Goal: Information Seeking & Learning: Learn about a topic

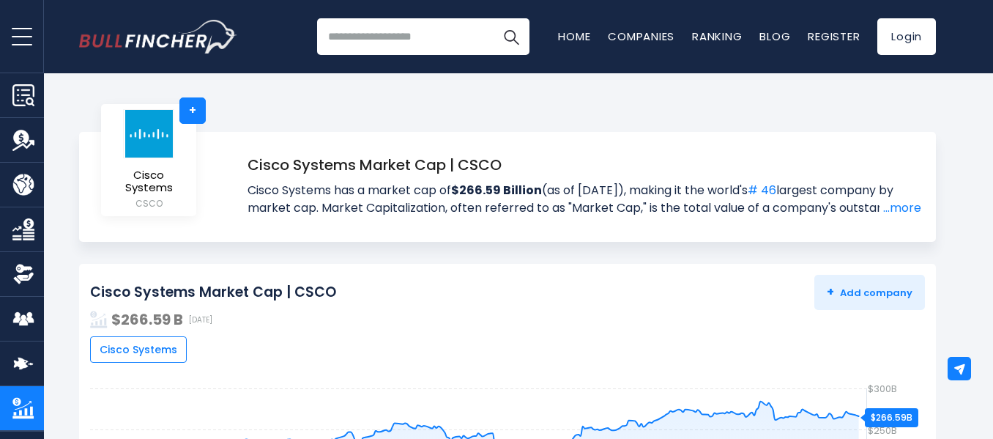
click at [571, 160] on h1 "Cisco Systems Market Cap | CSCO" at bounding box center [585, 165] width 674 height 22
click at [980, 171] on div "Cisco Systems + Cisco Systems CSCO + Cisco Systems Market Cap | CSCO Cisco Syst…" at bounding box center [507, 187] width 971 height 110
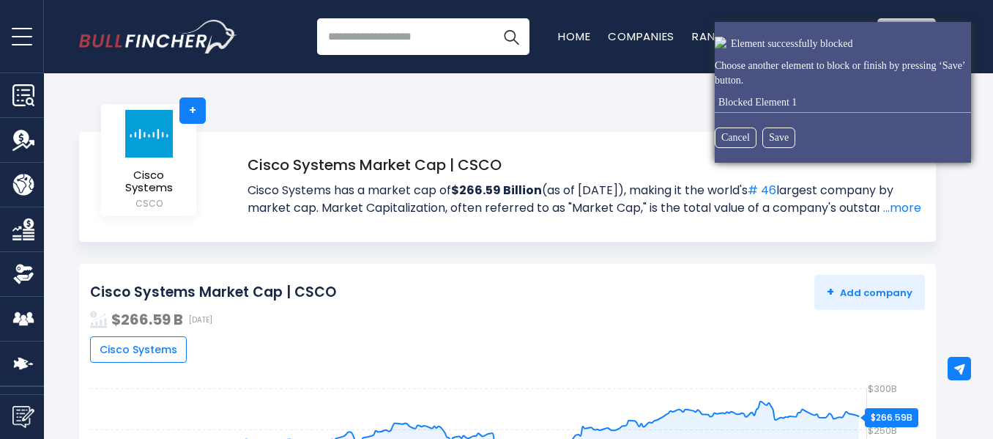
click at [20, 421] on html "Overview Revenue Product / Geography" at bounding box center [496, 219] width 993 height 439
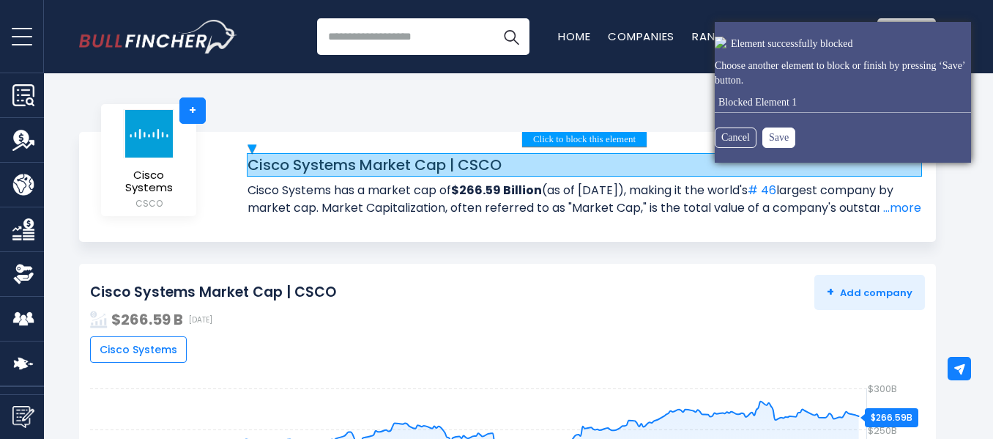
click at [771, 138] on button "Save" at bounding box center [779, 137] width 33 height 21
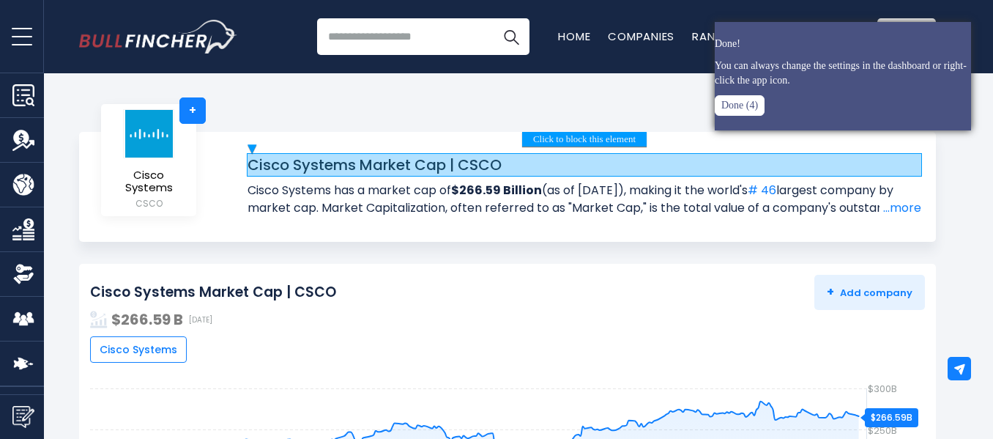
click at [733, 104] on button "Done (4)" at bounding box center [740, 105] width 50 height 21
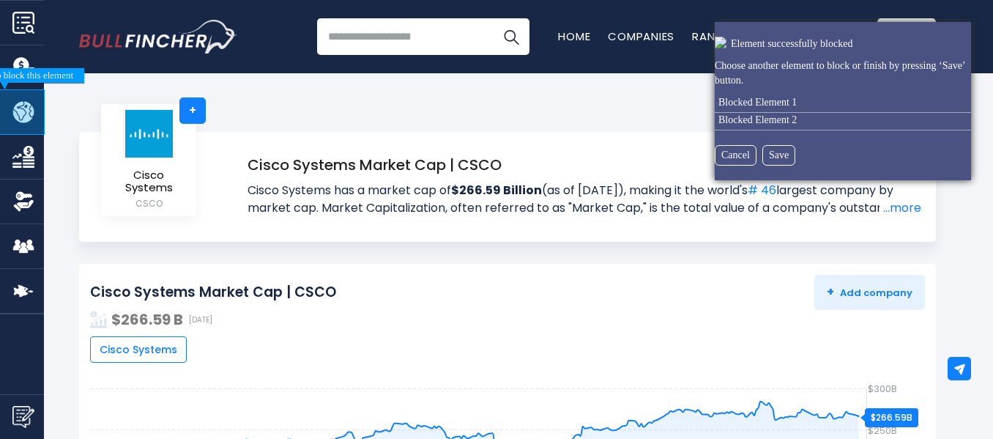
drag, startPoint x: 6, startPoint y: 21, endPoint x: 3, endPoint y: 114, distance: 92.4
click at [3, 114] on div at bounding box center [21, 111] width 45 height 45
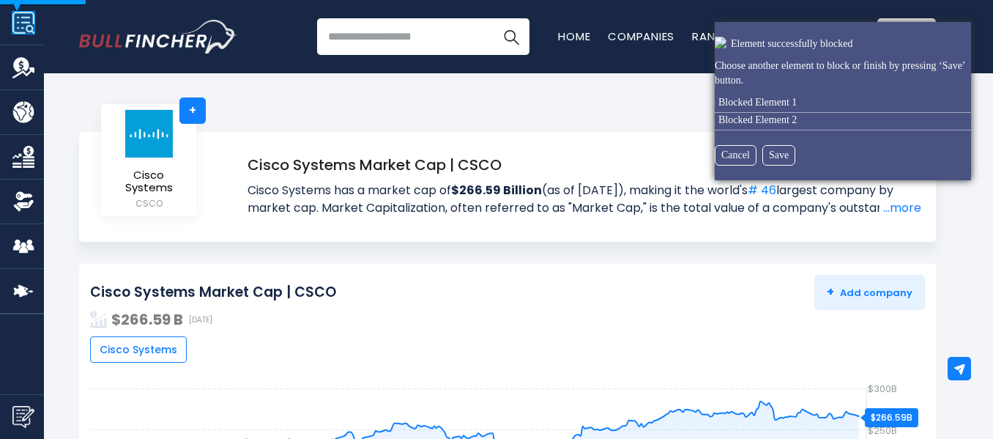
click at [26, 17] on html "Overview Revenue Product / Geography" at bounding box center [496, 219] width 993 height 439
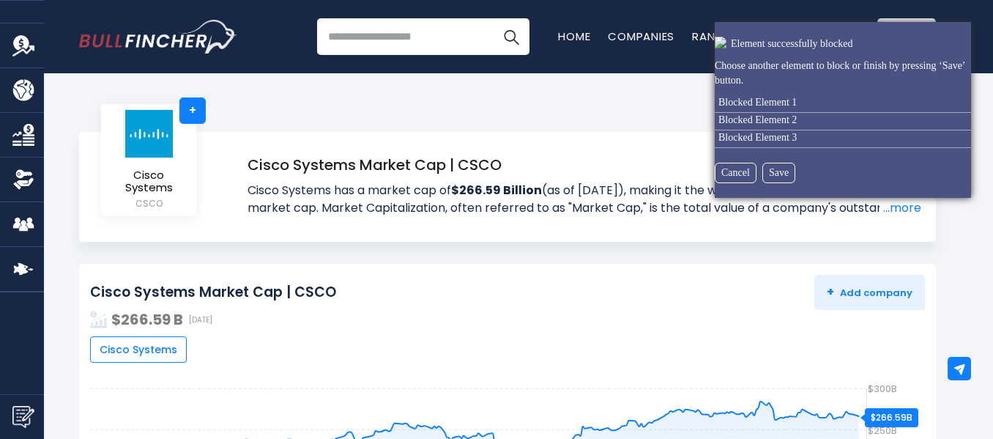
click at [25, 42] on img "Company Revenue" at bounding box center [23, 45] width 22 height 22
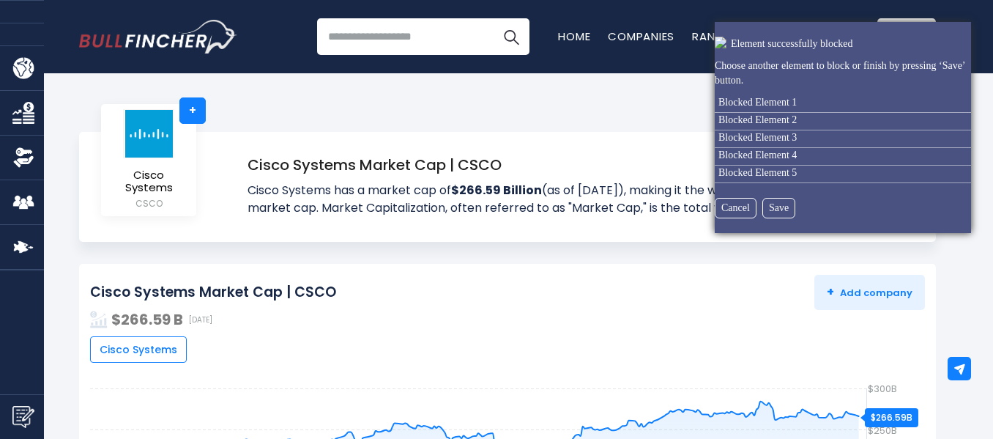
click at [21, 39] on html "Overview Revenue Product / Geography" at bounding box center [496, 219] width 993 height 439
click at [18, 75] on img "Company Product/Geography" at bounding box center [23, 68] width 22 height 22
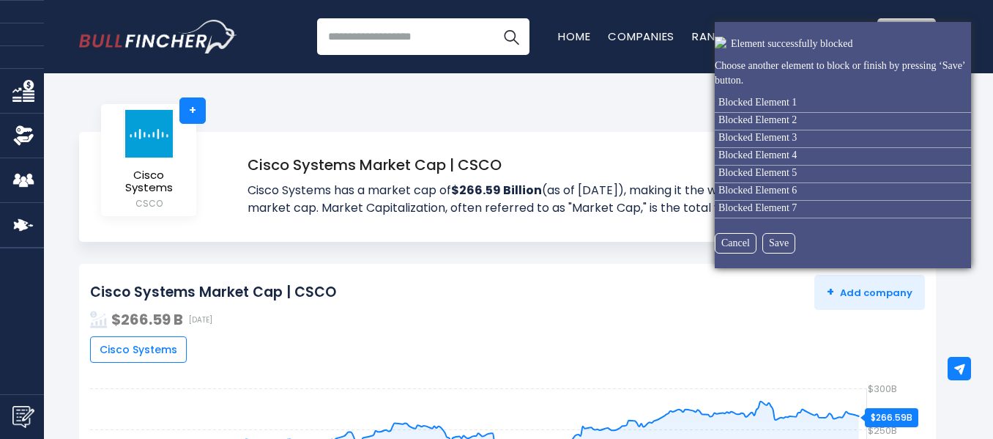
click at [23, 73] on html "Overview Revenue Product / Geography" at bounding box center [496, 219] width 993 height 439
click at [23, 100] on div at bounding box center [23, 90] width 23 height 23
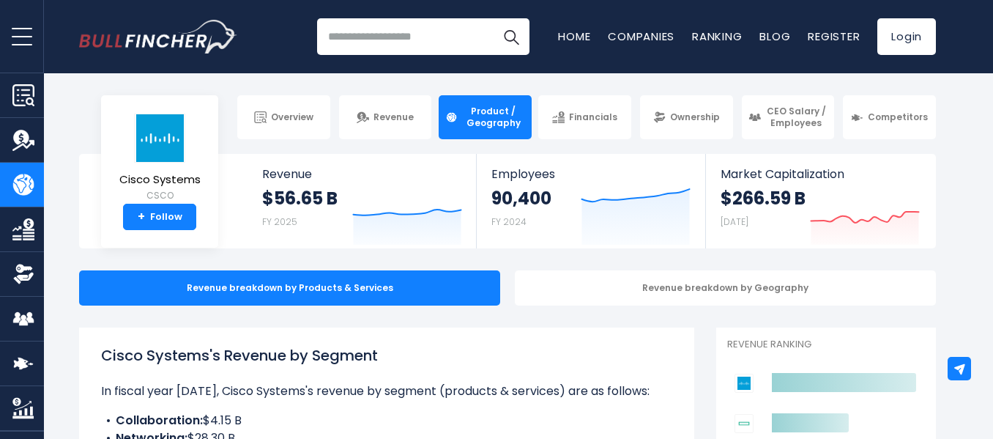
click at [16, 97] on img "Company Overview" at bounding box center [23, 95] width 22 height 22
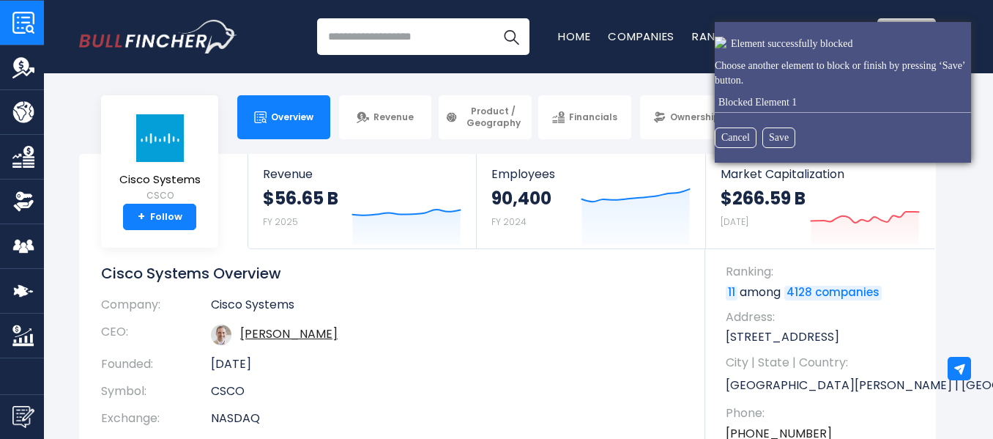
click at [19, 49] on html "Overview Revenue Product / Geography" at bounding box center [496, 219] width 993 height 439
click at [24, 37] on html "Overview Revenue Product / Geography" at bounding box center [496, 219] width 993 height 439
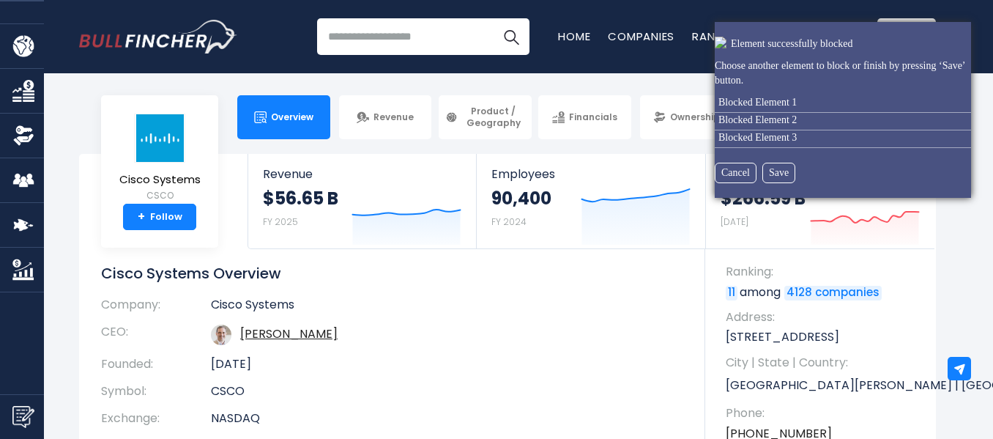
click at [29, 29] on html "Overview Revenue Product / Geography" at bounding box center [496, 219] width 993 height 439
click at [24, 50] on html "Overview Revenue Product / Geography" at bounding box center [496, 219] width 993 height 439
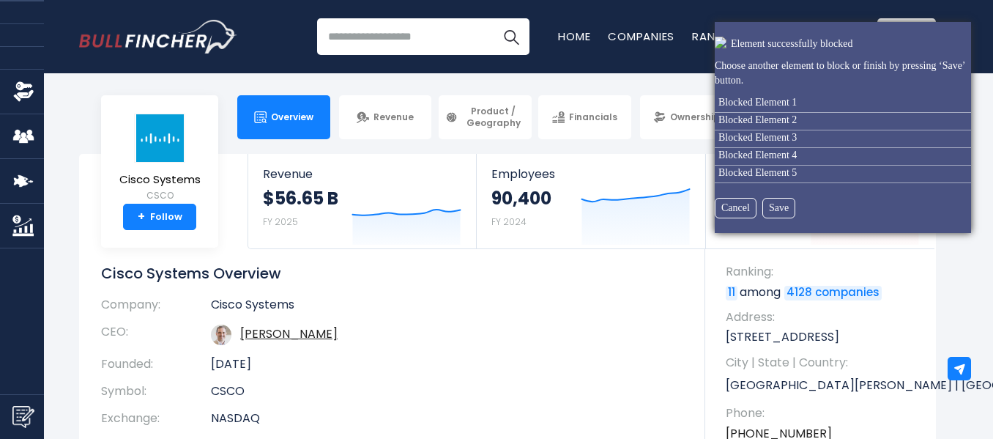
click at [23, 67] on html "Overview Revenue Product / Geography" at bounding box center [496, 219] width 993 height 439
click at [20, 87] on div at bounding box center [23, 91] width 23 height 23
click at [23, 97] on html "Overview Revenue Product / Geography" at bounding box center [496, 219] width 993 height 439
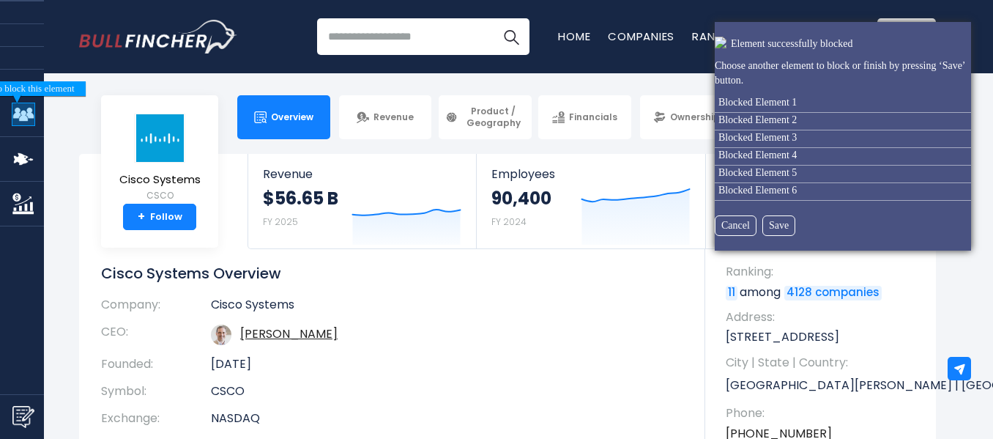
click at [19, 113] on html "Overview Revenue Product / Geography" at bounding box center [496, 219] width 993 height 439
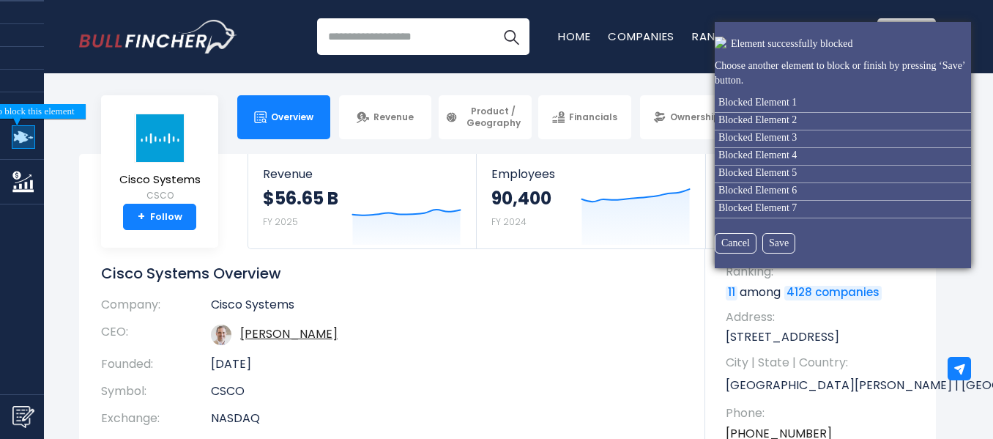
click at [19, 134] on html "Overview Revenue Product / Geography" at bounding box center [496, 219] width 993 height 439
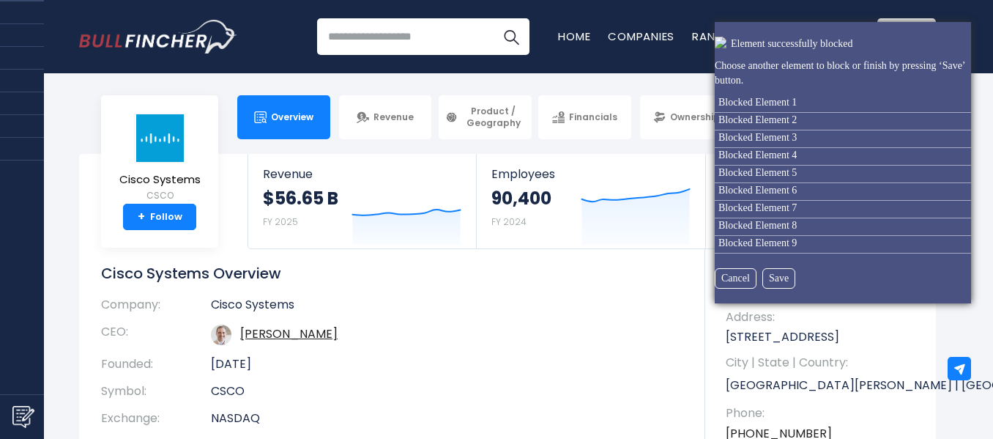
click at [19, 160] on html "Overview Revenue Product / Geography" at bounding box center [496, 219] width 993 height 439
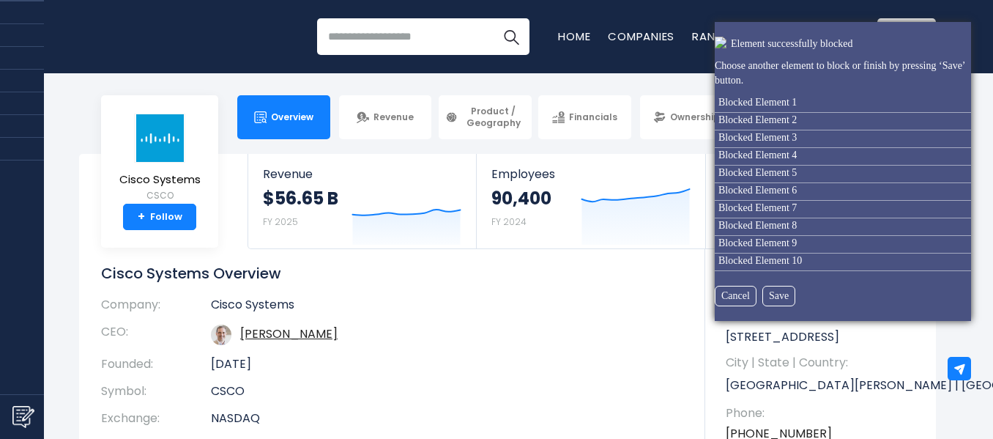
click at [143, 49] on html "Overview Revenue Product / Geography" at bounding box center [496, 219] width 993 height 439
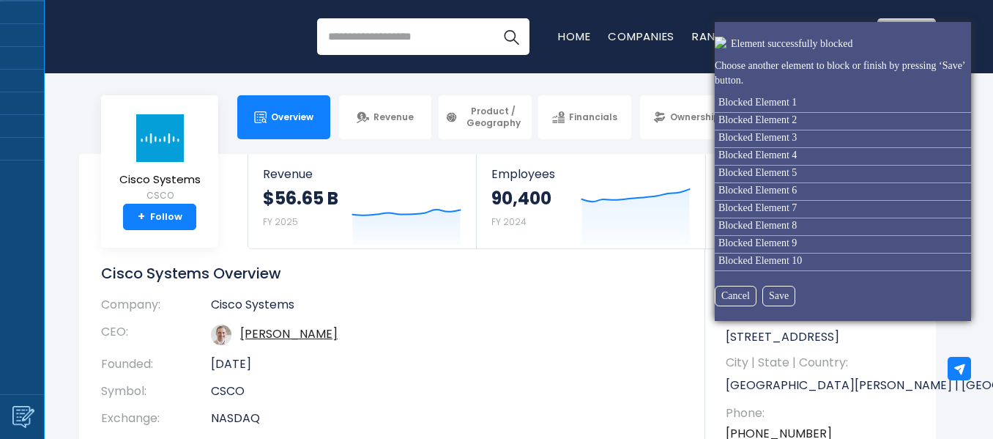
click at [15, 317] on html "Overview Revenue Product / Geography" at bounding box center [496, 219] width 993 height 439
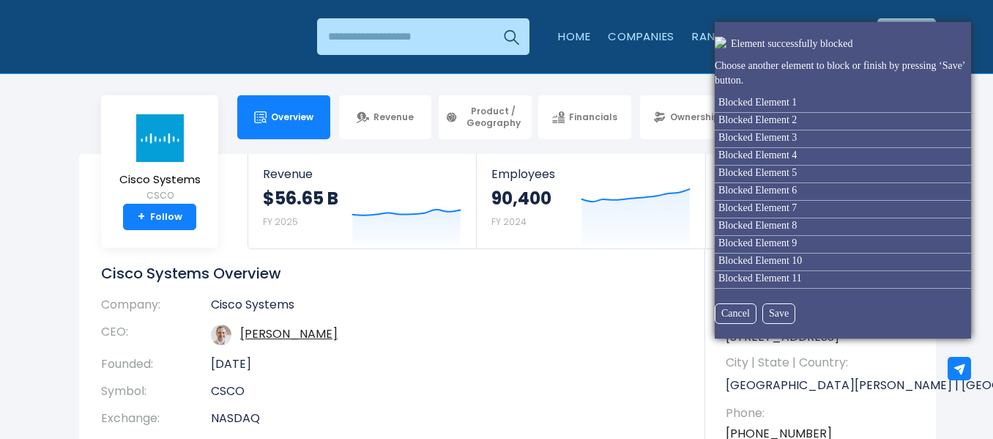
click at [51, 42] on html "Overview Revenue Product / Geography" at bounding box center [496, 219] width 993 height 439
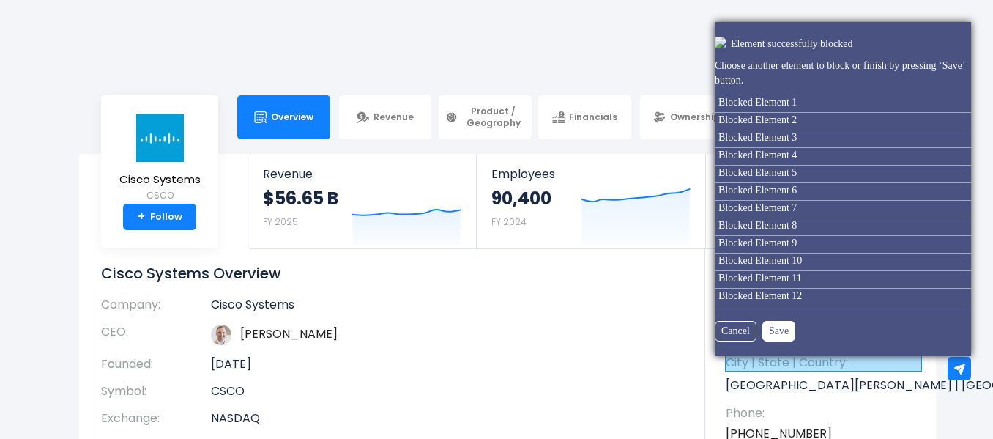
click at [766, 331] on button "Save" at bounding box center [779, 331] width 33 height 21
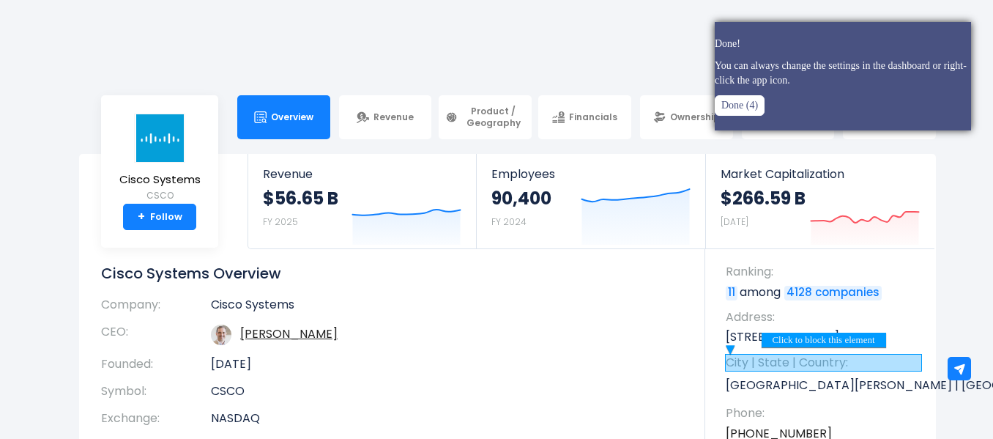
click at [742, 108] on button "Done (4)" at bounding box center [740, 105] width 50 height 21
